Goal: Task Accomplishment & Management: Manage account settings

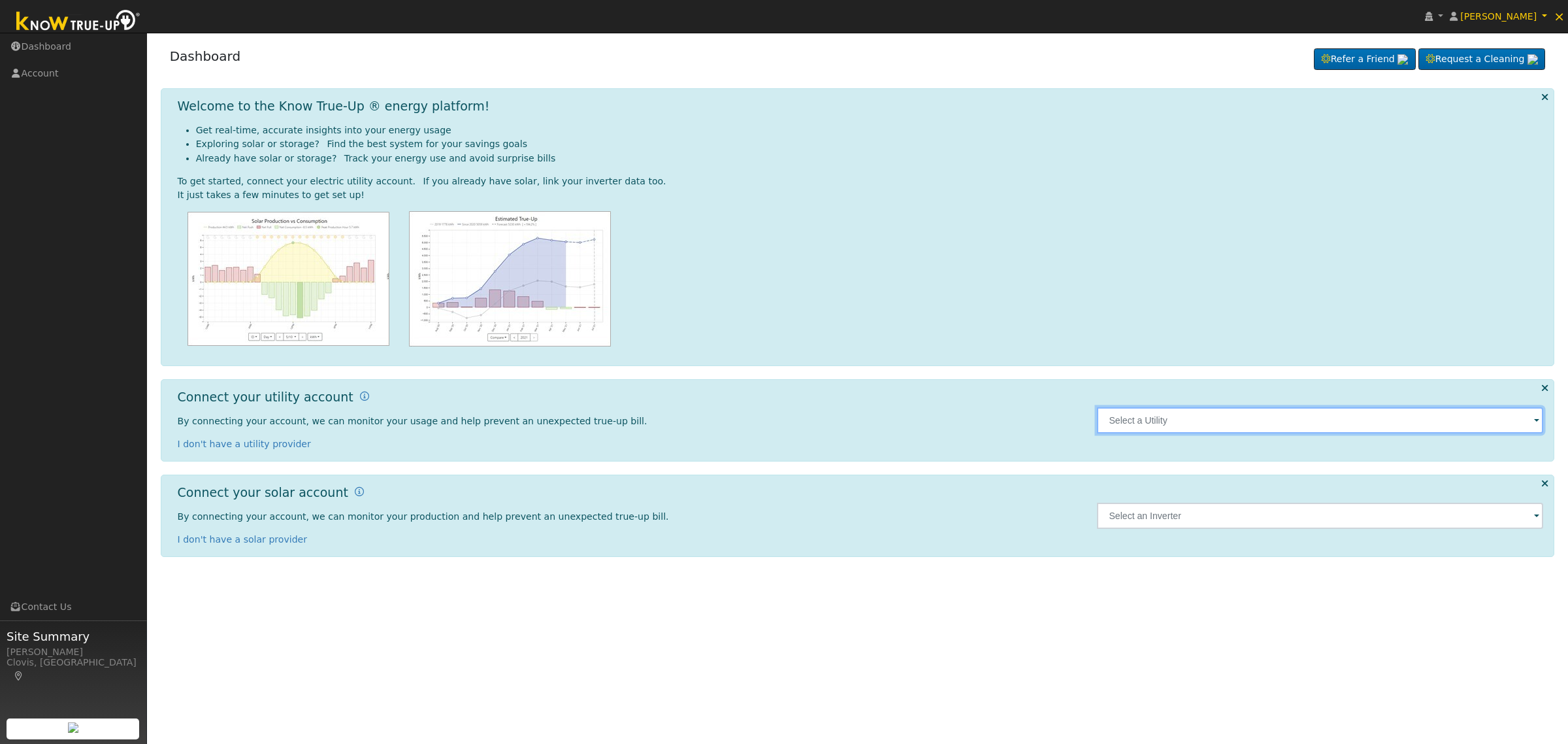
click at [1161, 423] on input "text" at bounding box center [1319, 420] width 446 height 26
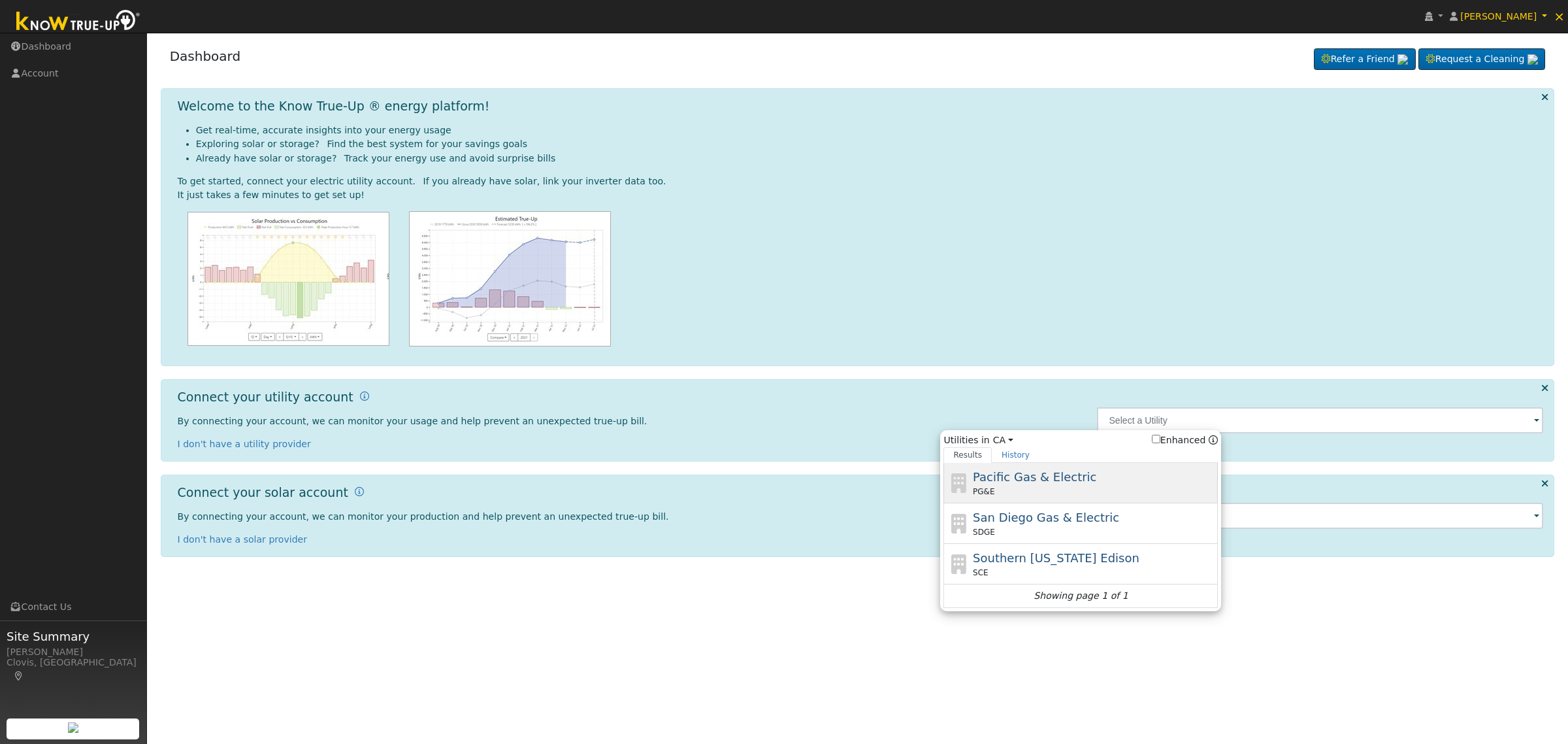
click at [1025, 494] on div "PG&E" at bounding box center [1093, 492] width 242 height 12
type input "PG&E"
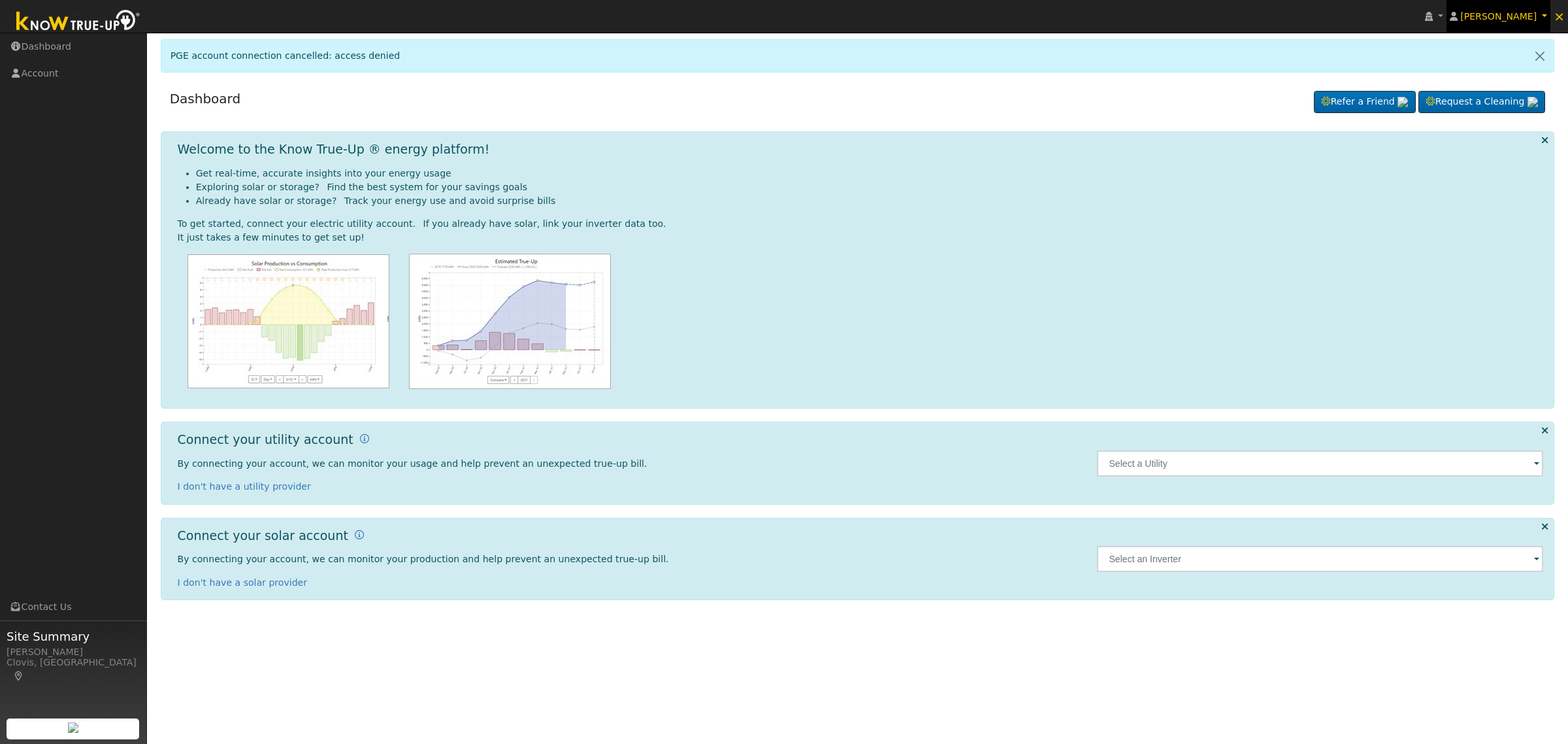
click at [1507, 20] on span "[PERSON_NAME]" at bounding box center [1498, 16] width 76 height 10
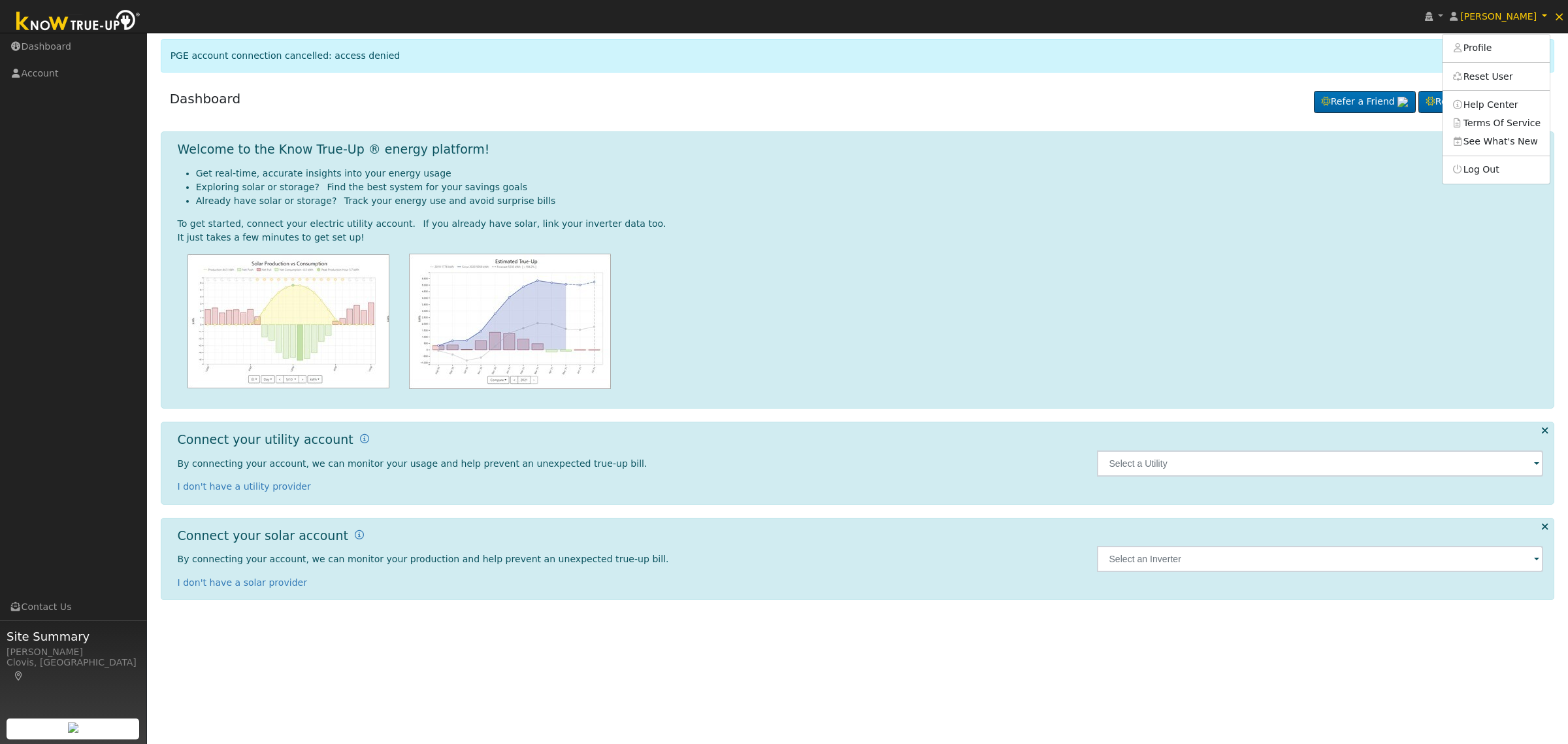
click at [1222, 289] on div at bounding box center [861, 321] width 1367 height 135
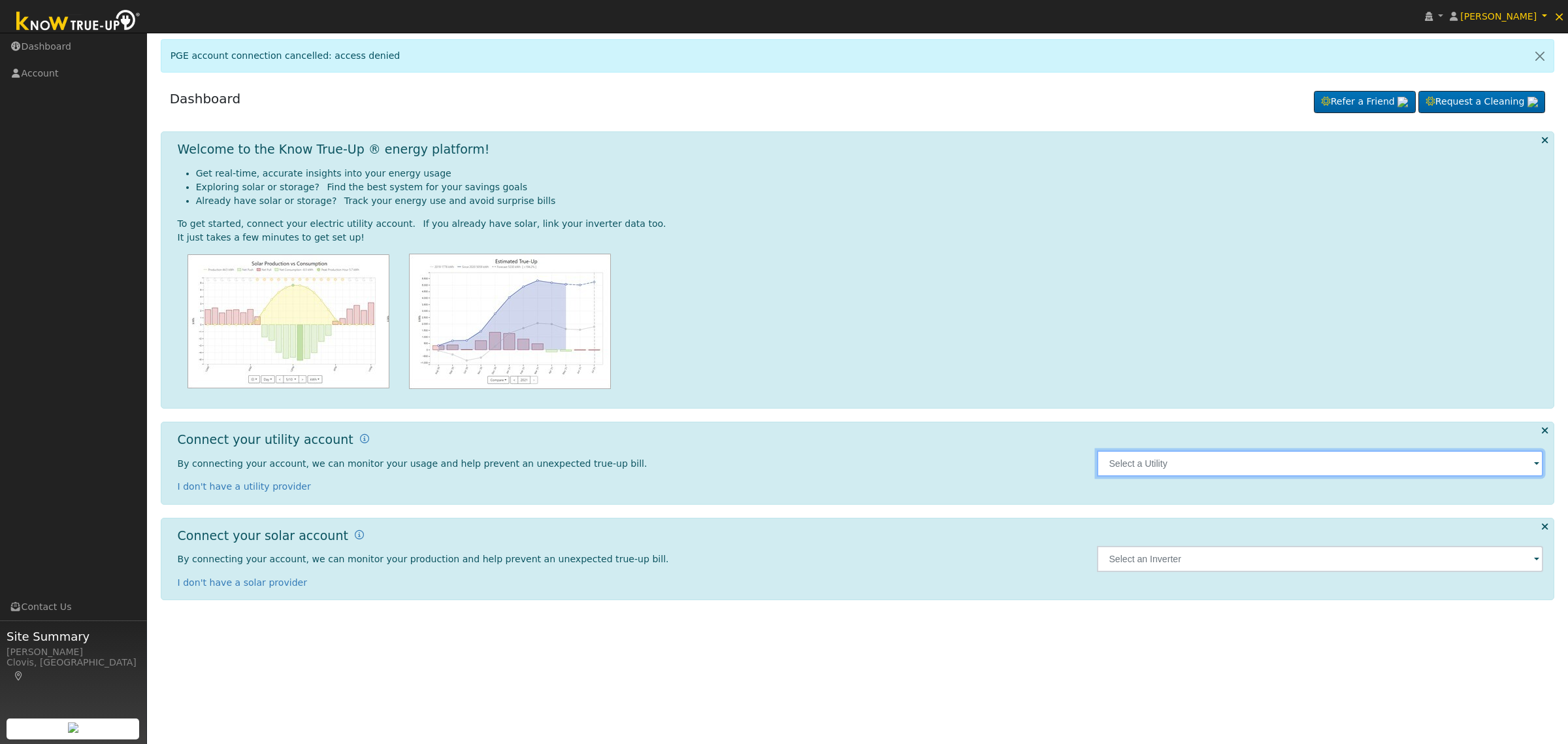
click at [1179, 475] on input "text" at bounding box center [1319, 464] width 446 height 26
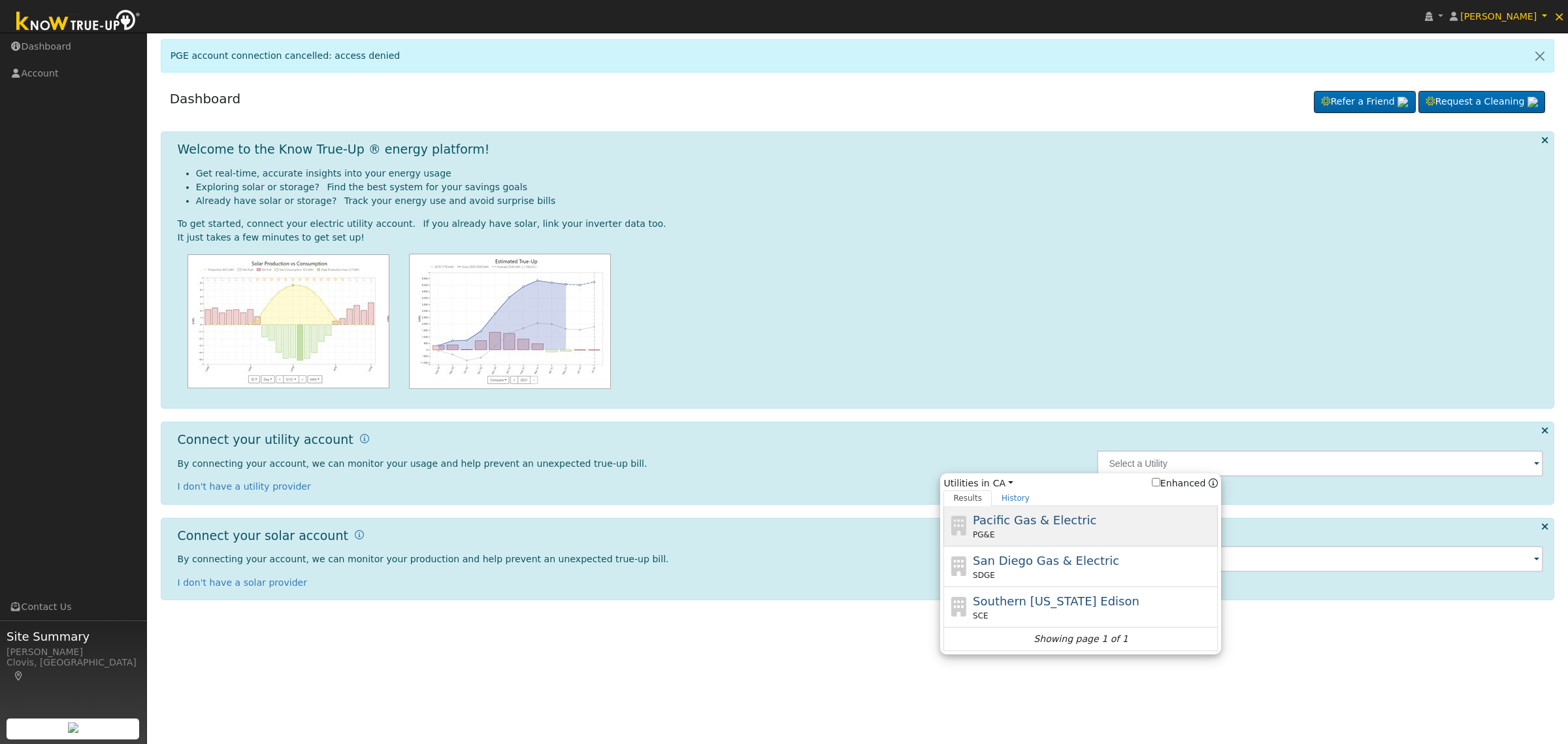
click at [1037, 525] on span "Pacific Gas & Electric" at bounding box center [1034, 520] width 123 height 14
type input "PG&E"
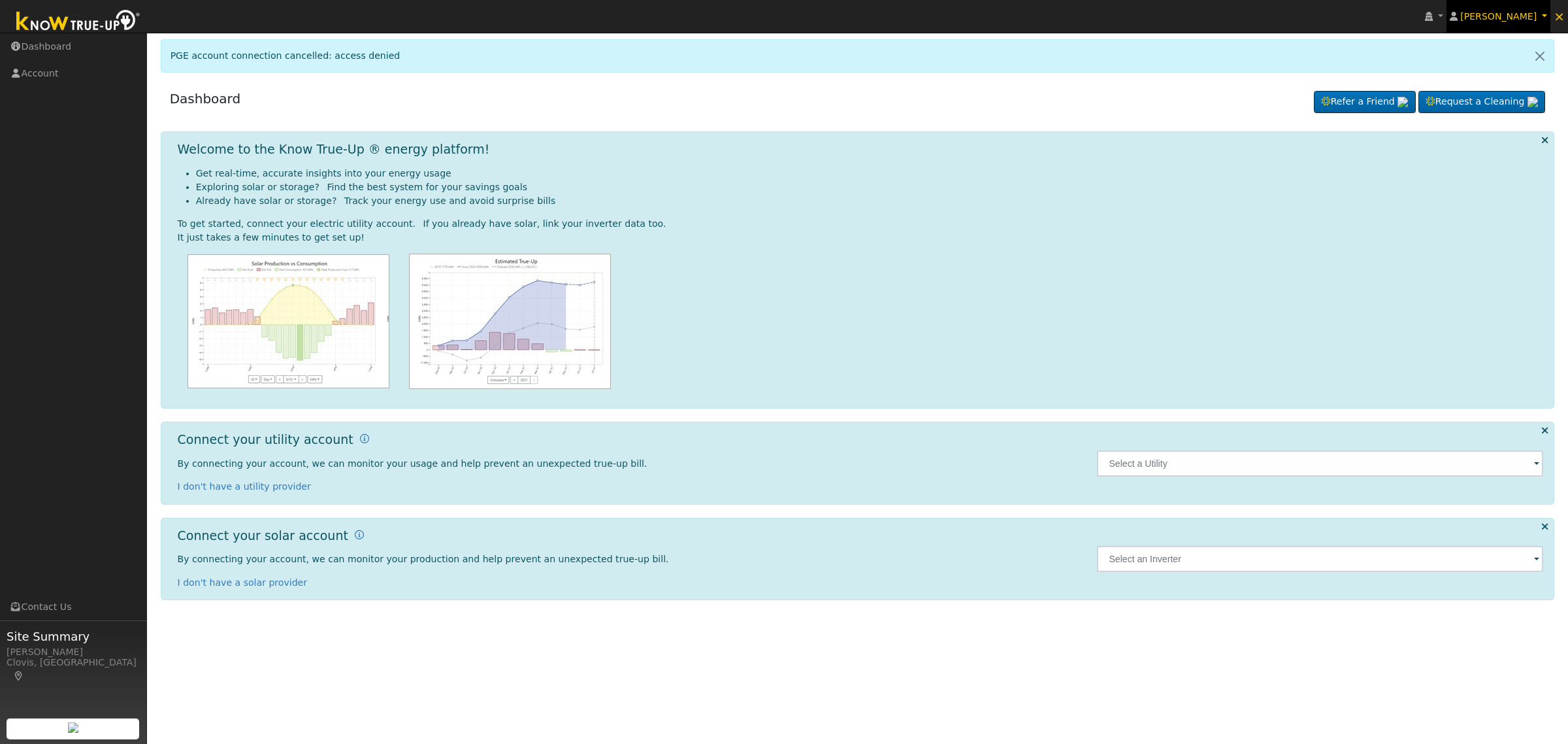
click at [1495, 20] on span "[PERSON_NAME]" at bounding box center [1498, 16] width 76 height 10
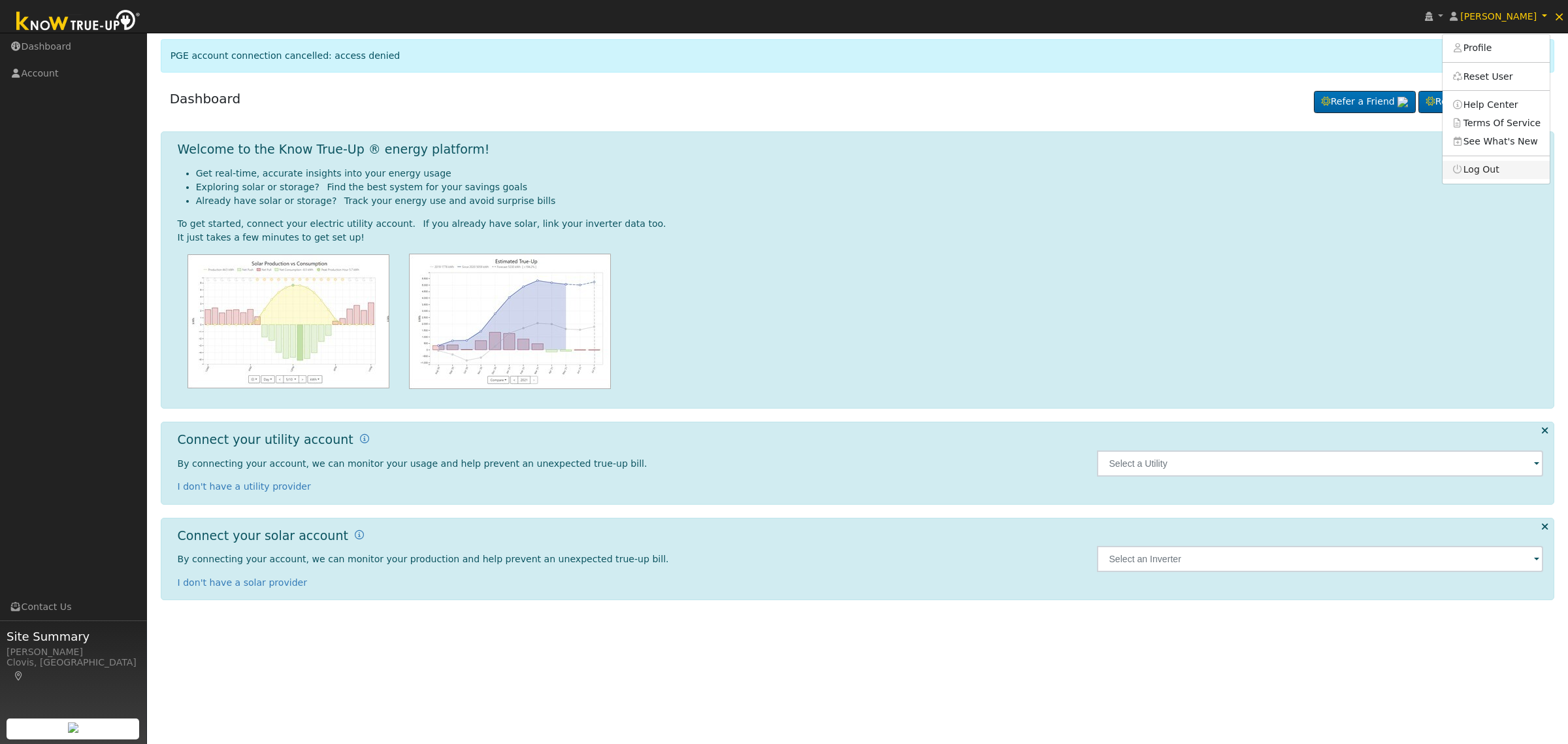
click at [1507, 168] on link "Log Out" at bounding box center [1497, 170] width 108 height 19
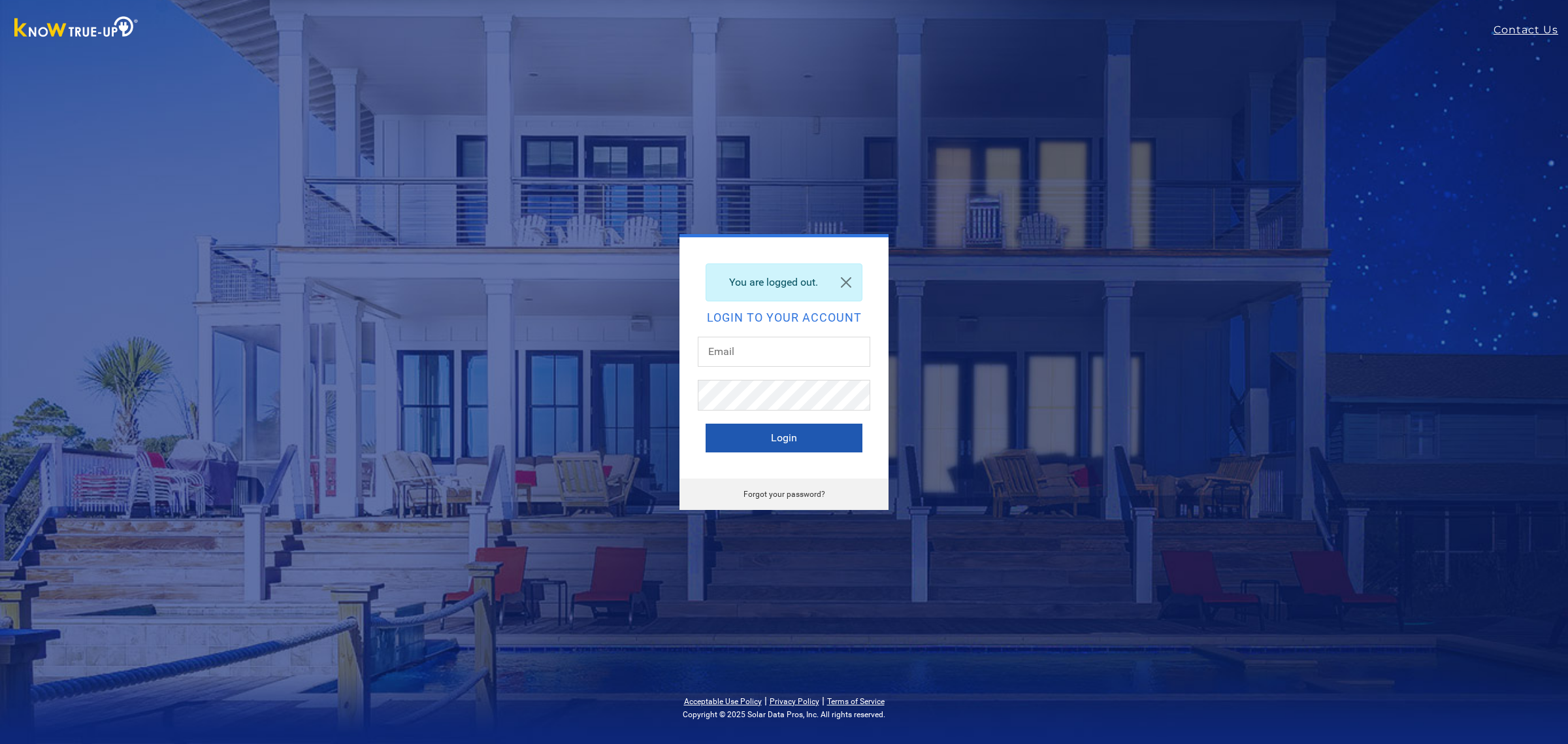
type input "[PERSON_NAME][EMAIL_ADDRESS][DOMAIN_NAME]"
click at [793, 450] on button "Login" at bounding box center [784, 438] width 157 height 29
